Goal: Understand process/instructions: Learn how to perform a task or action

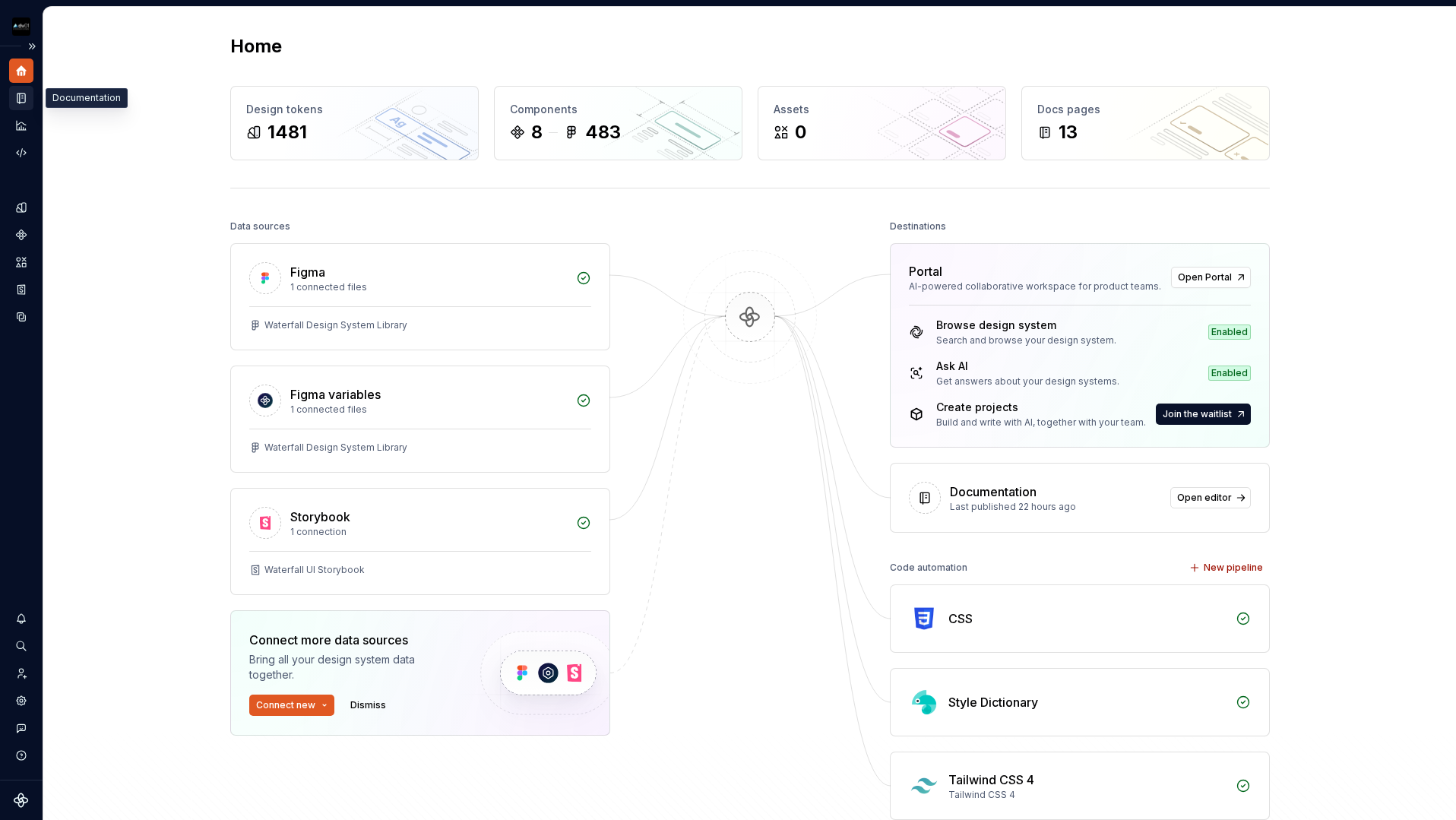
click at [21, 93] on icon "Documentation" at bounding box center [21, 98] width 7 height 10
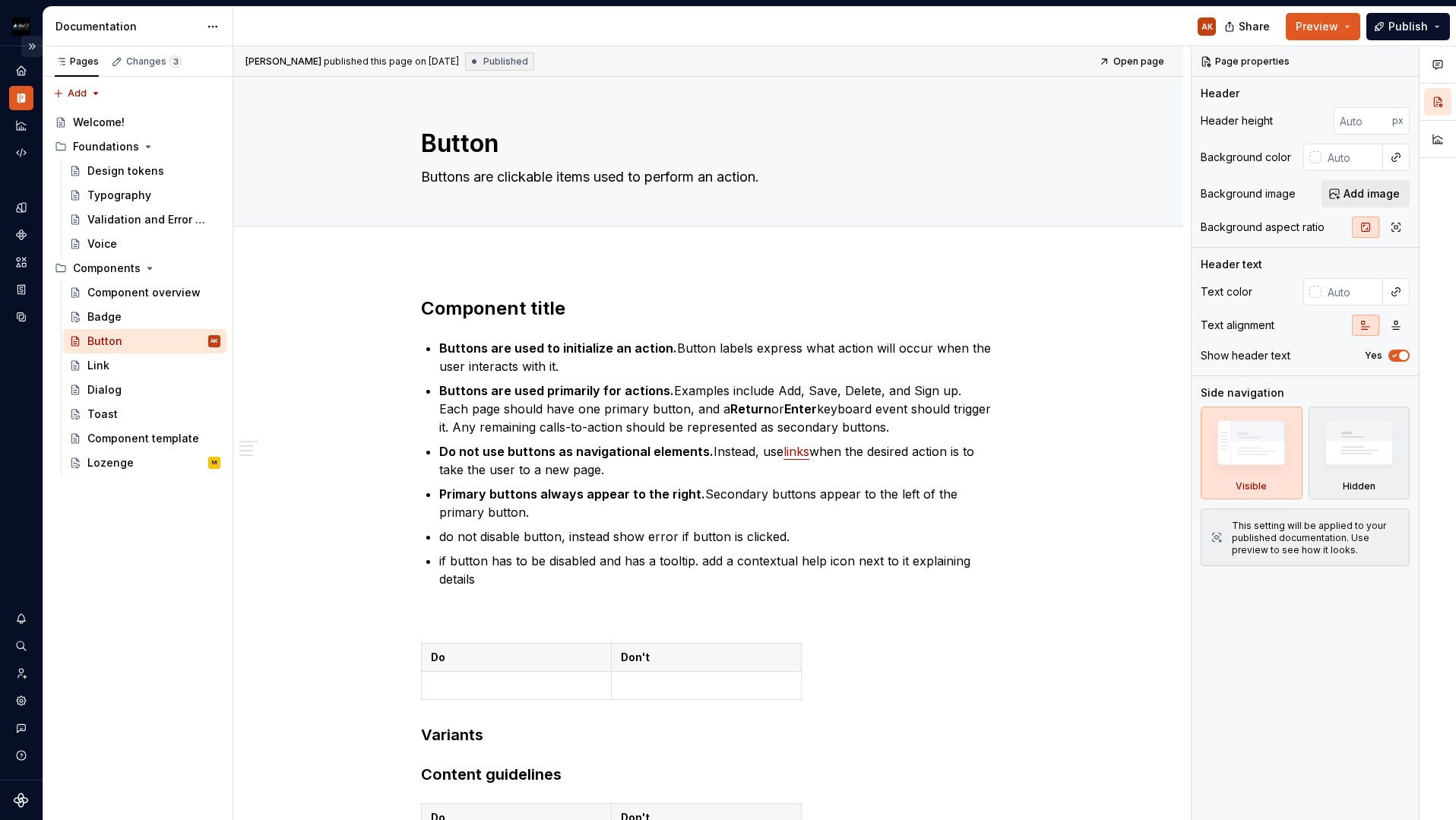
click at [32, 46] on button "Expand sidebar" at bounding box center [31, 45] width 21 height 21
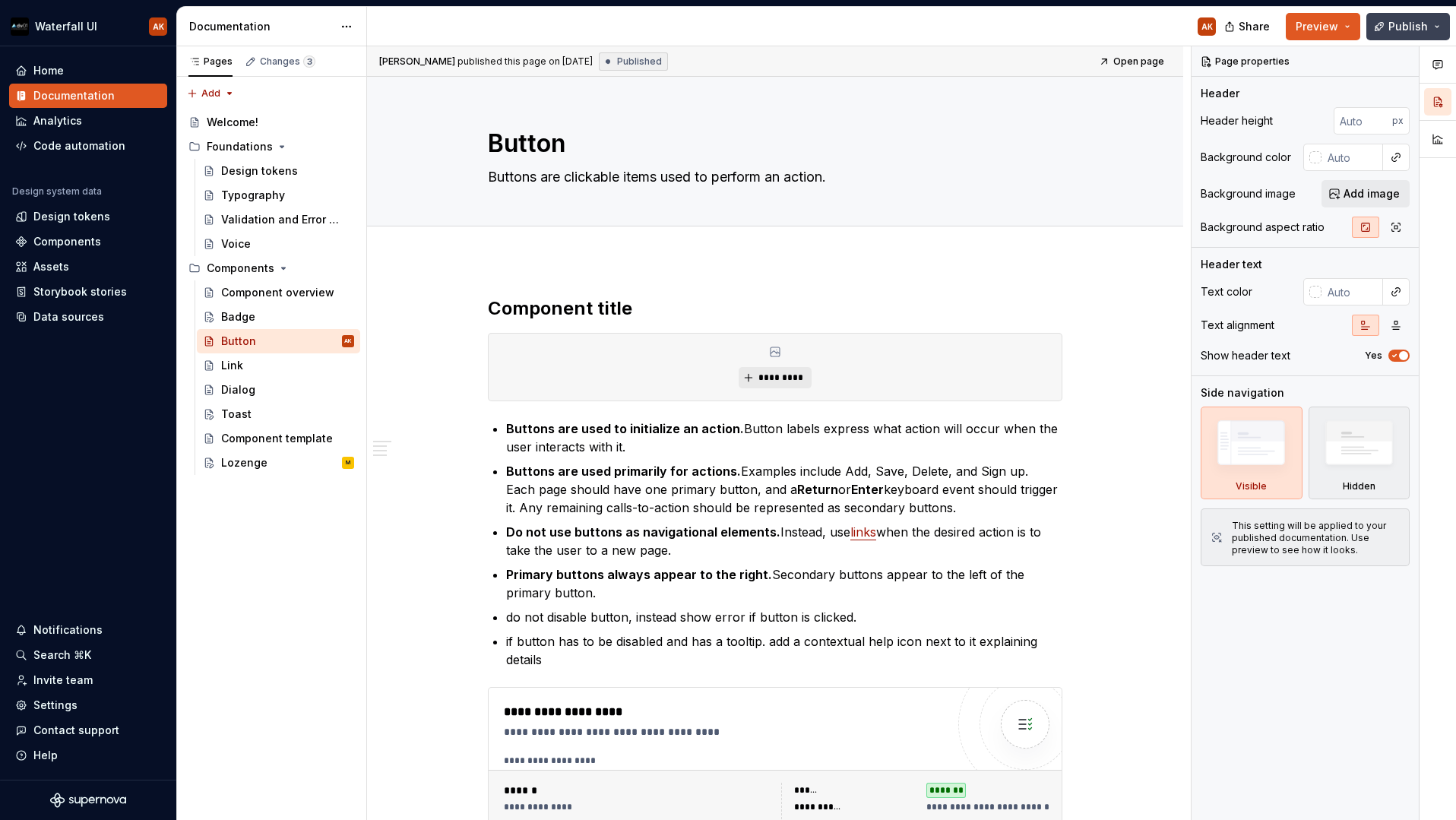
click at [1393, 26] on span "Publish" at bounding box center [1408, 26] width 40 height 15
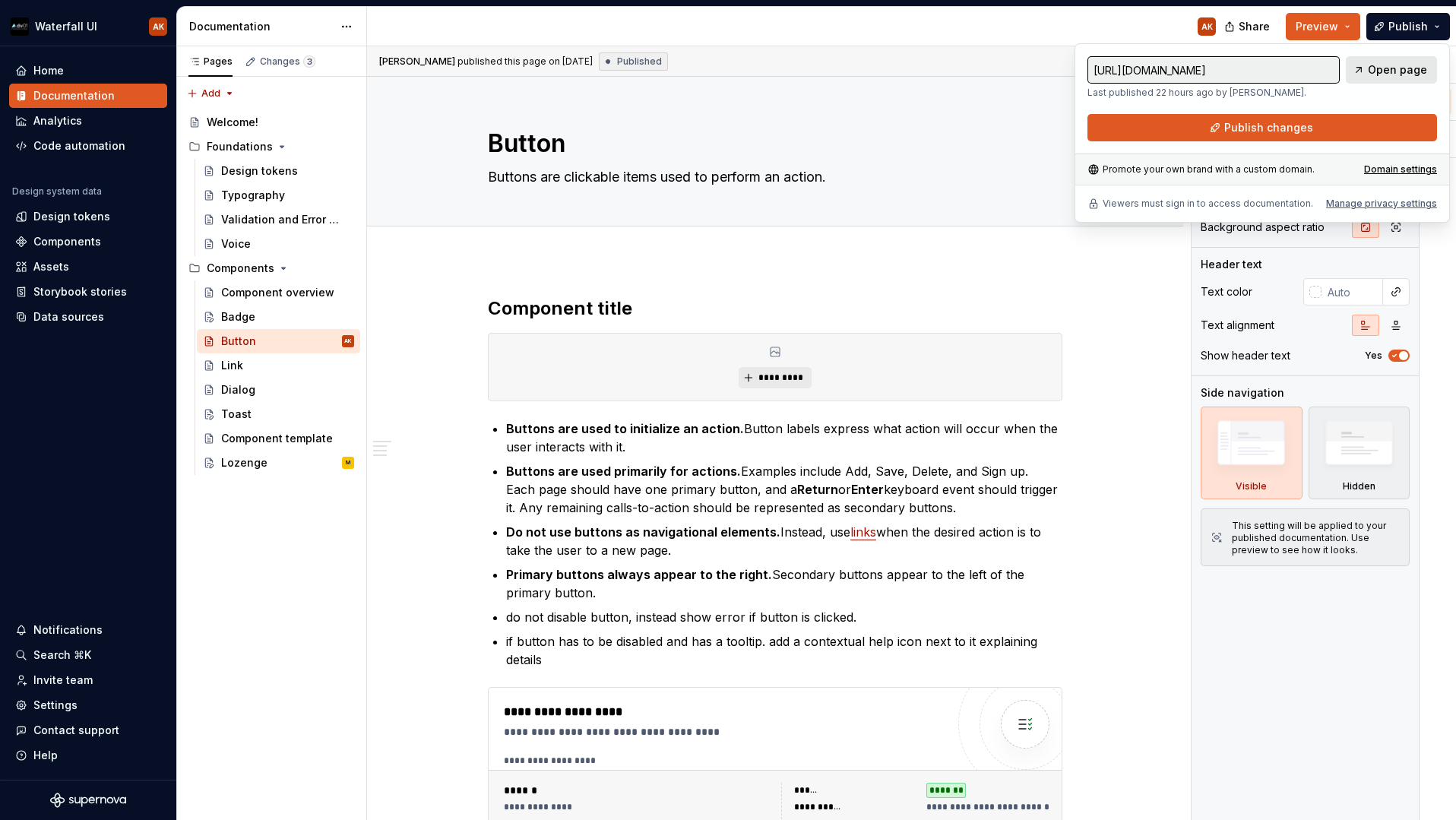
click at [1376, 77] on span "Open page" at bounding box center [1397, 70] width 59 height 15
click at [236, 342] on div "Button" at bounding box center [238, 341] width 35 height 15
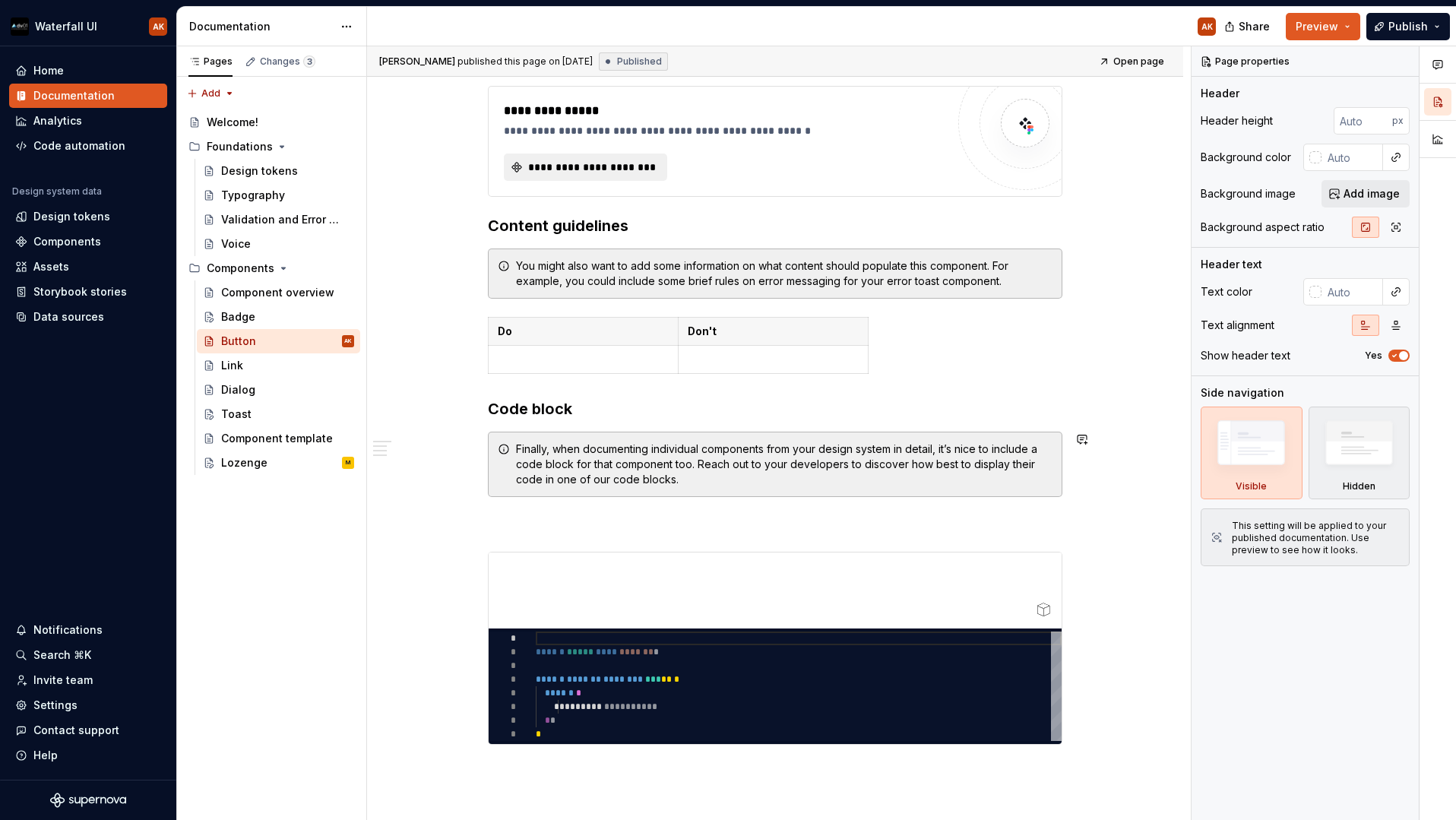
scroll to position [1361, 0]
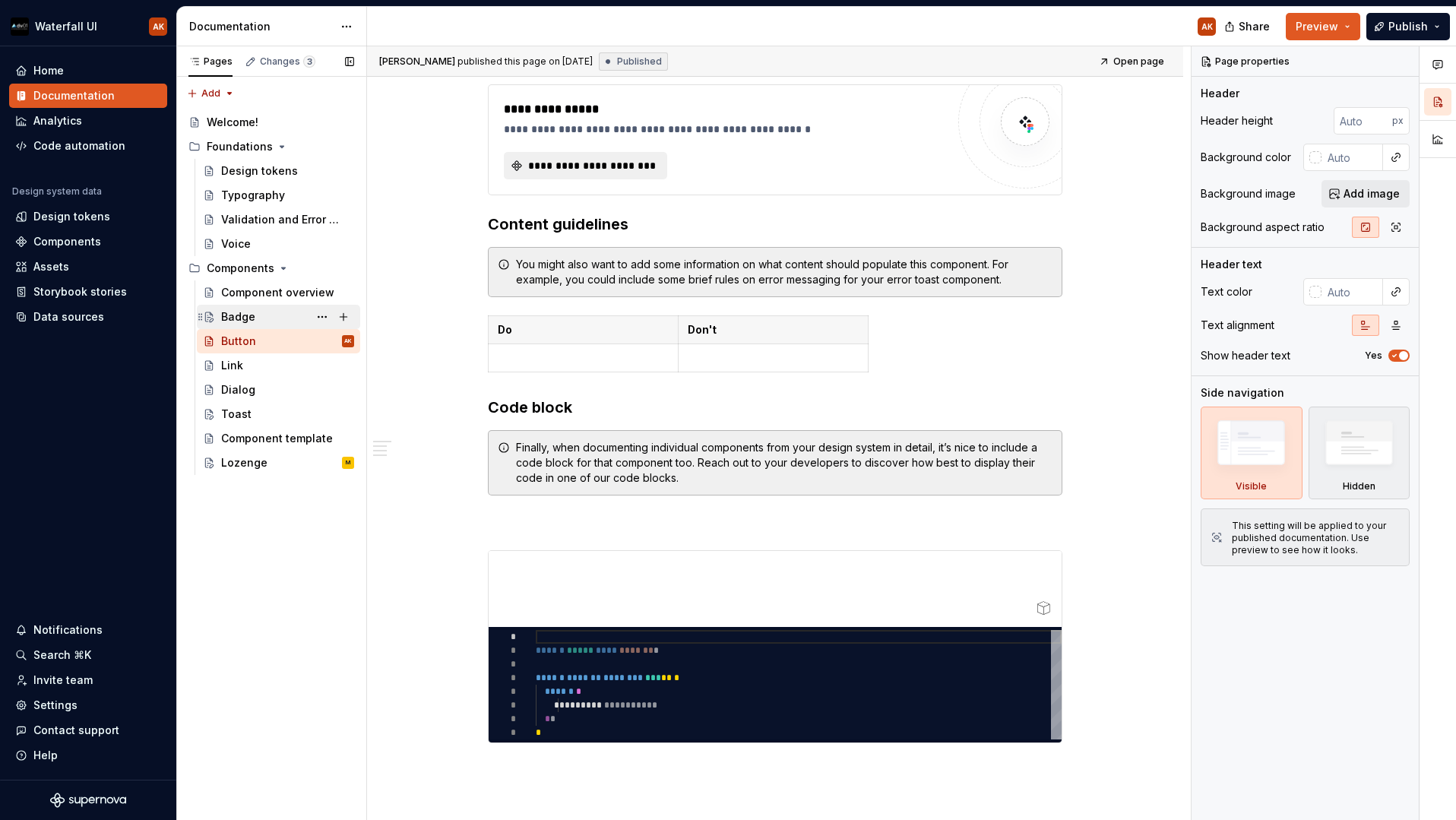
click at [233, 314] on div "Badge" at bounding box center [238, 316] width 34 height 15
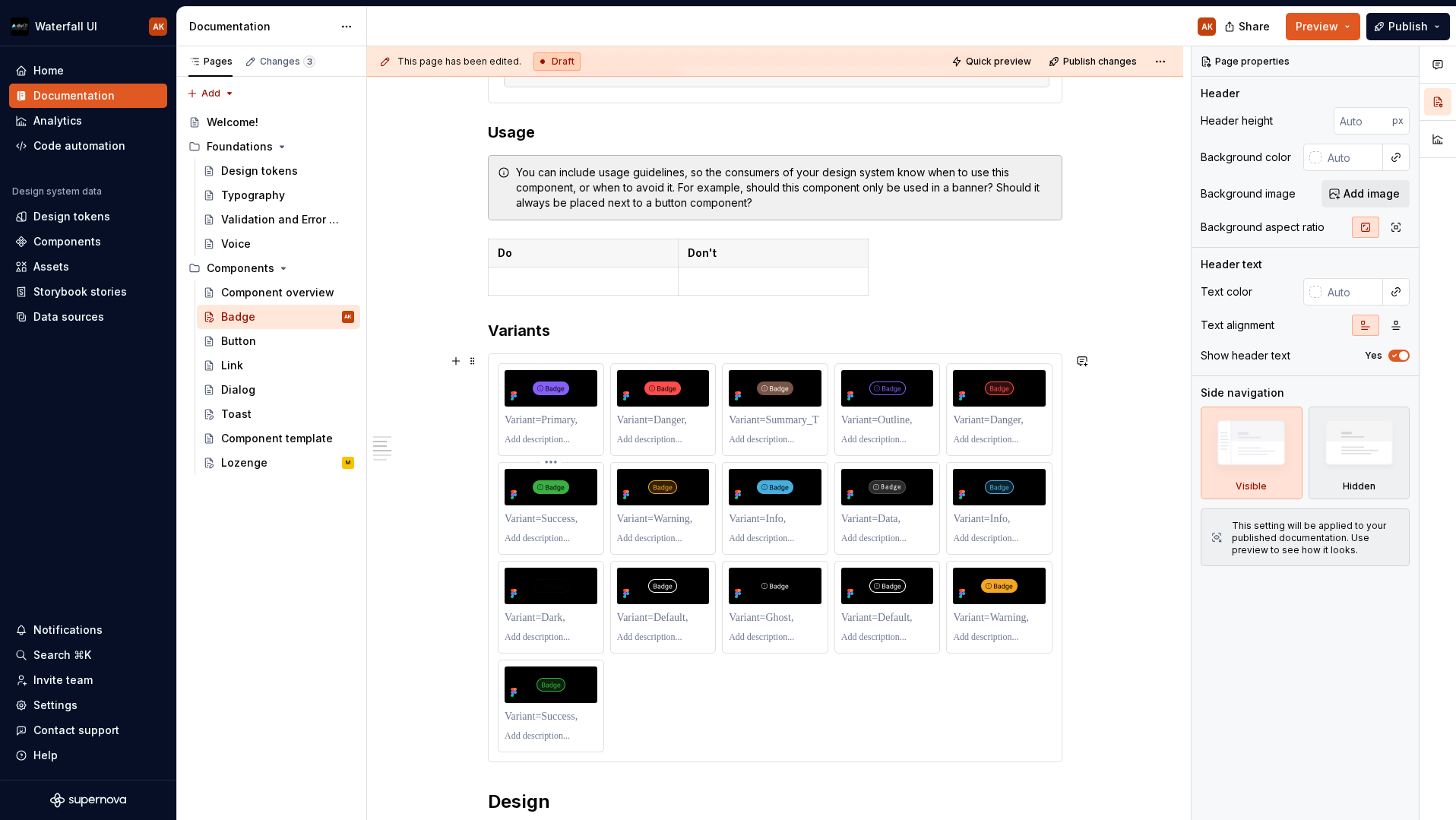
scroll to position [692, 0]
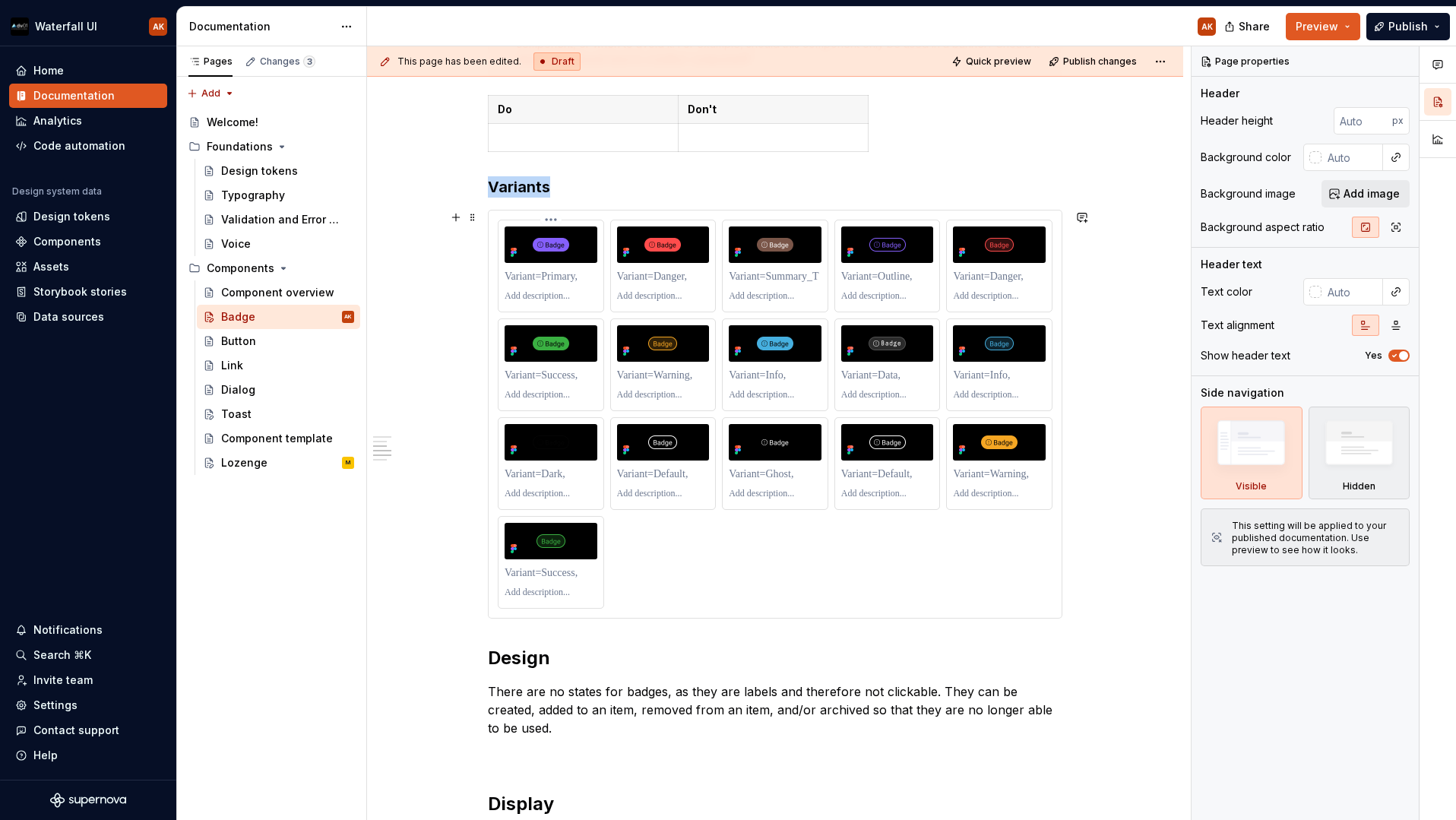
click at [505, 220] on div at bounding box center [551, 265] width 105 height 92
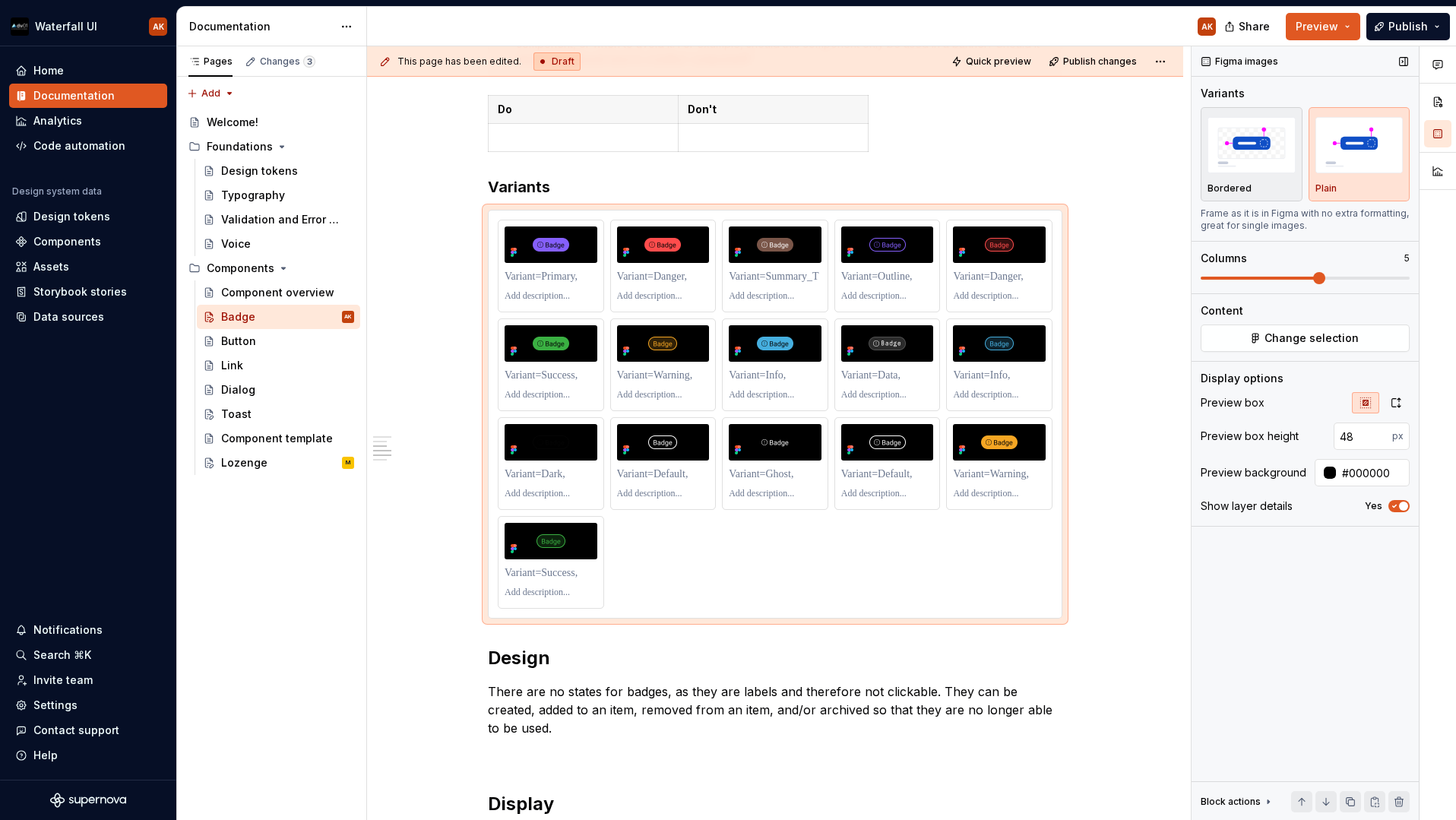
type textarea "*"
